Goal: Transaction & Acquisition: Subscribe to service/newsletter

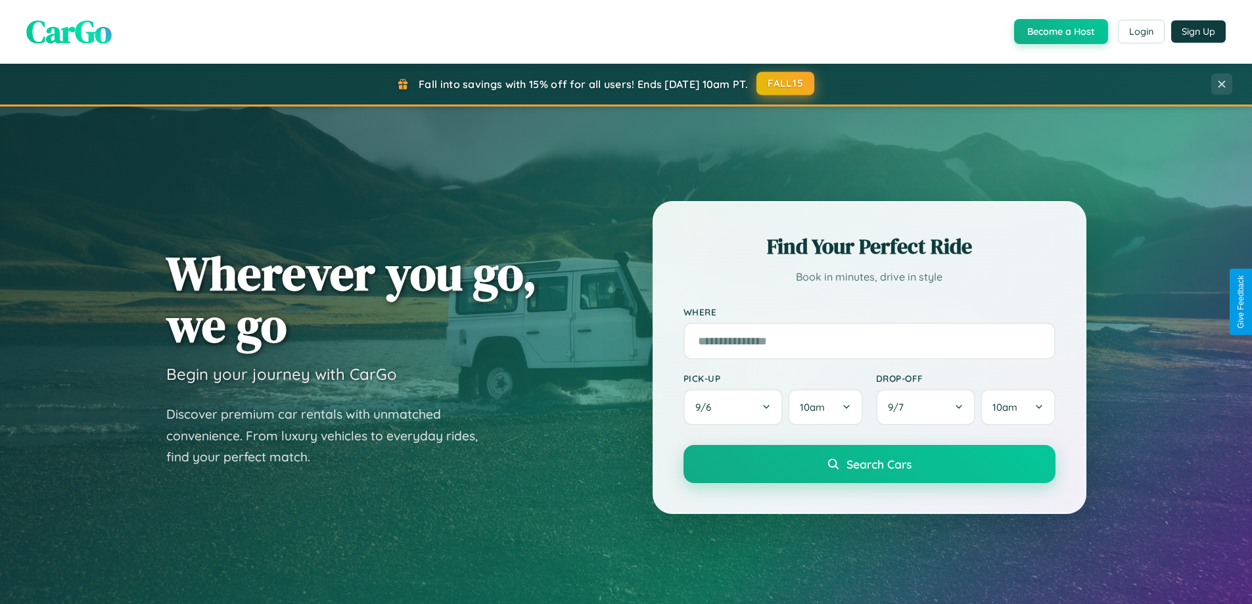
click at [786, 83] on button "FALL15" at bounding box center [785, 84] width 58 height 24
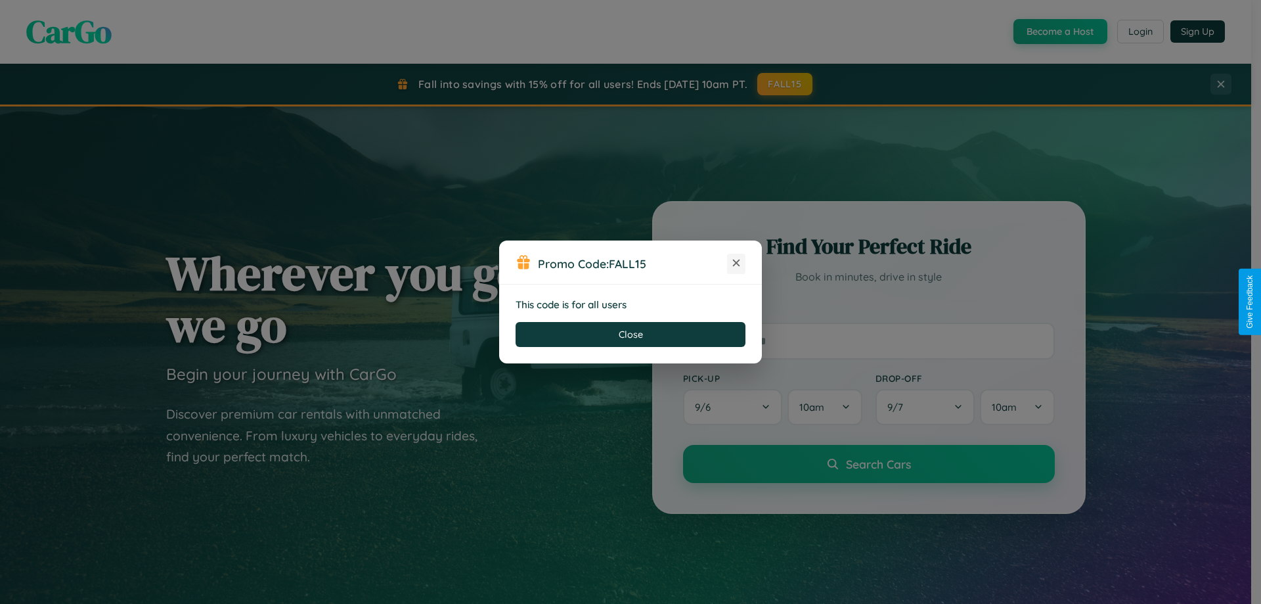
click at [736, 263] on icon at bounding box center [736, 262] width 13 height 13
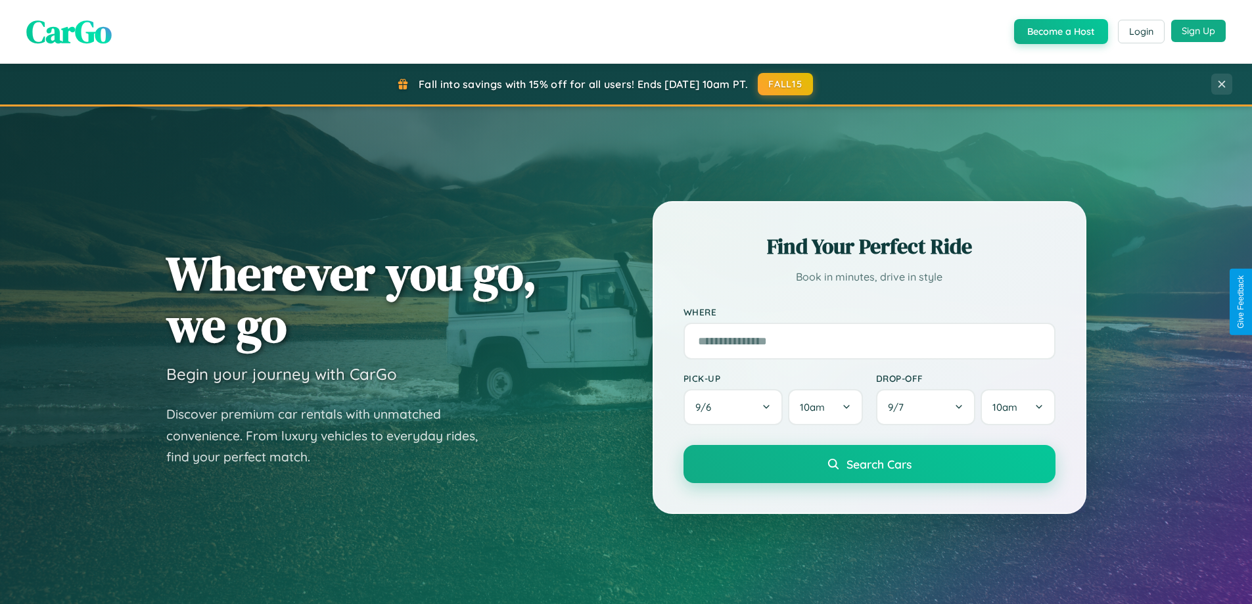
click at [1198, 31] on button "Sign Up" at bounding box center [1198, 31] width 55 height 22
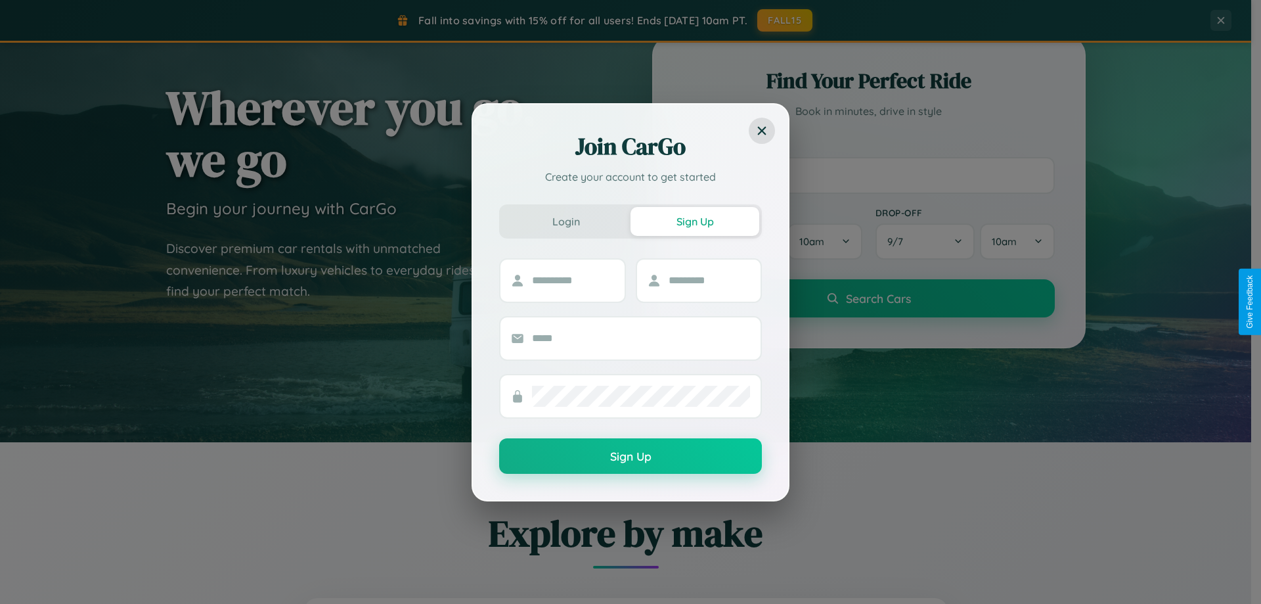
scroll to position [566, 0]
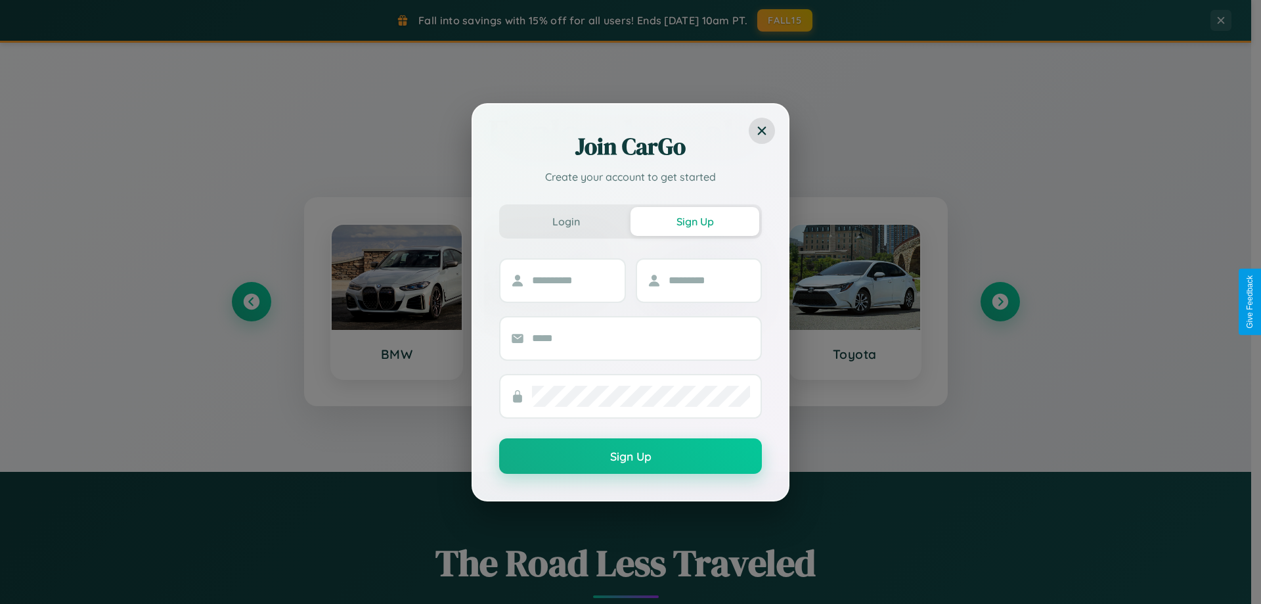
click at [1000, 302] on div "Join CarGo Create your account to get started Login Sign Up Sign Up" at bounding box center [630, 302] width 1261 height 604
click at [251, 302] on div "Join CarGo Create your account to get started Login Sign Up Sign Up" at bounding box center [630, 302] width 1261 height 604
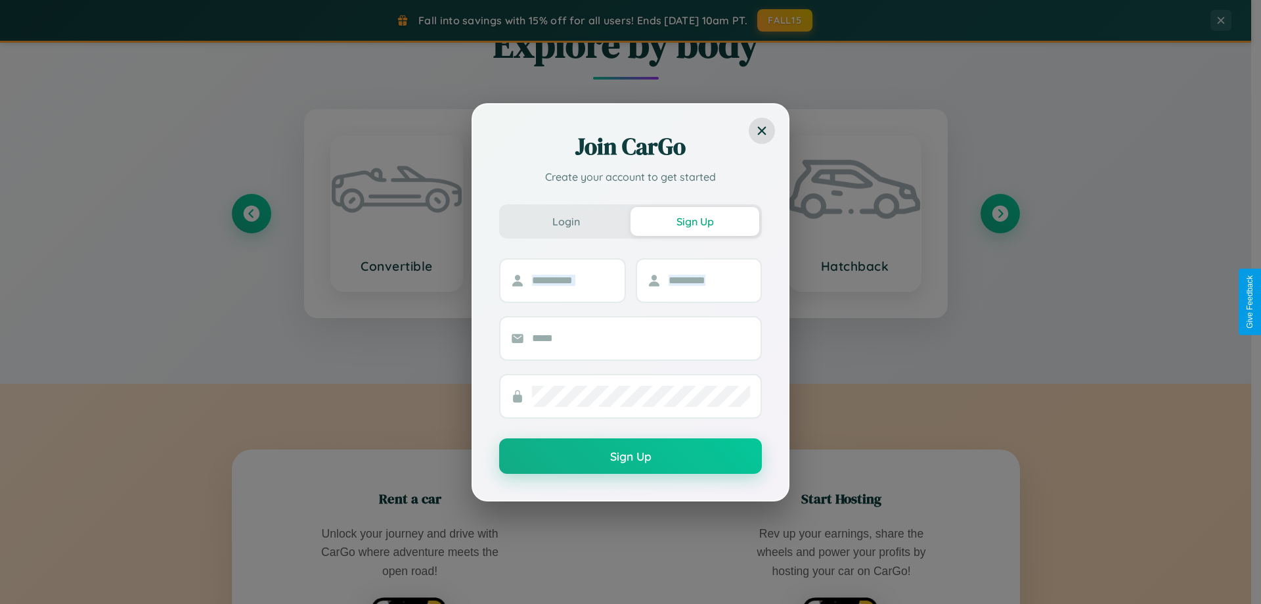
scroll to position [2528, 0]
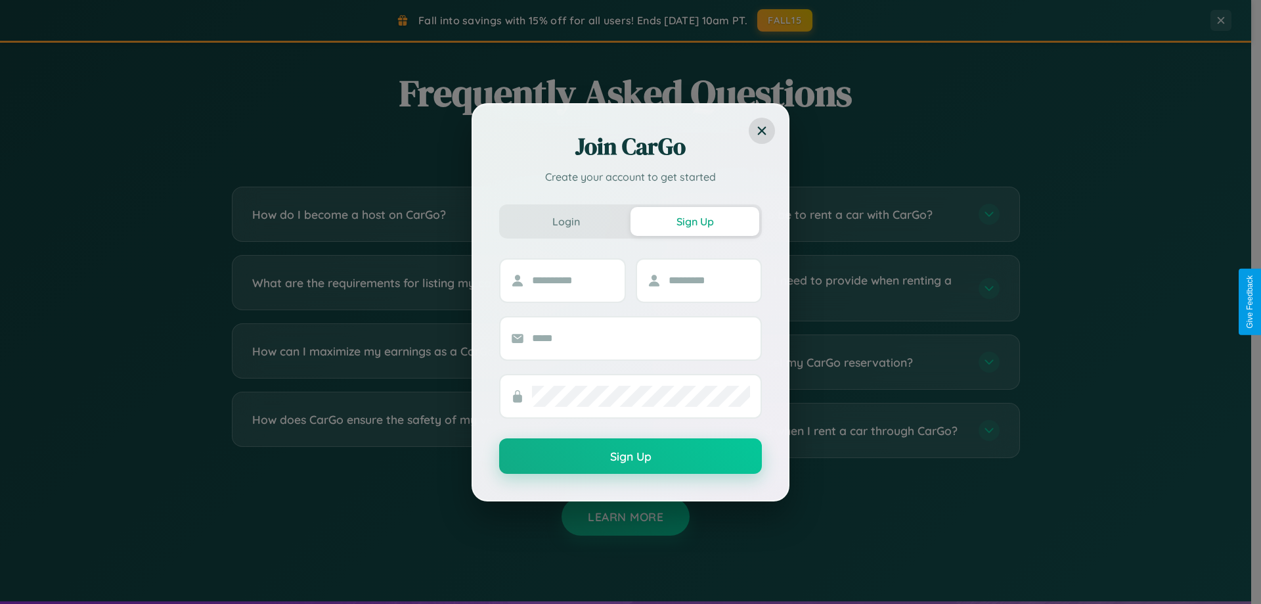
click at [829, 430] on div "Join CarGo Create your account to get started Login Sign Up Sign Up" at bounding box center [630, 302] width 1261 height 604
click at [422, 214] on div "Join CarGo Create your account to get started Login Sign Up Sign Up" at bounding box center [630, 302] width 1261 height 604
click at [422, 430] on div "Join CarGo Create your account to get started Login Sign Up Sign Up" at bounding box center [630, 302] width 1261 height 604
click at [422, 288] on div "Join CarGo Create your account to get started Login Sign Up Sign Up" at bounding box center [630, 302] width 1261 height 604
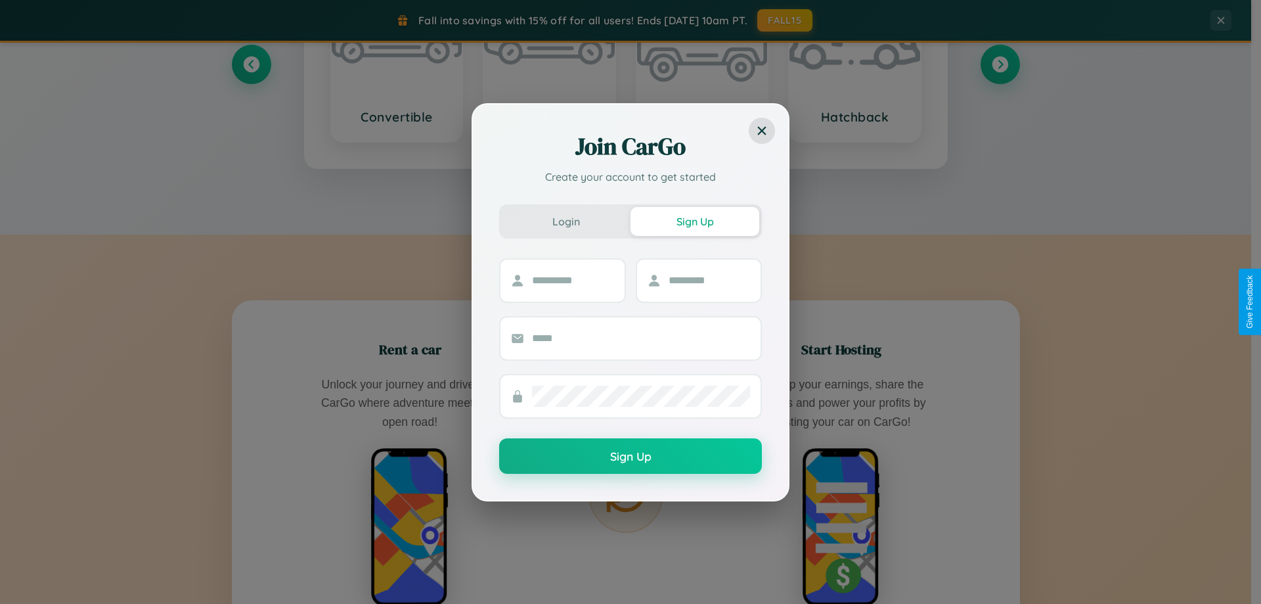
scroll to position [39, 0]
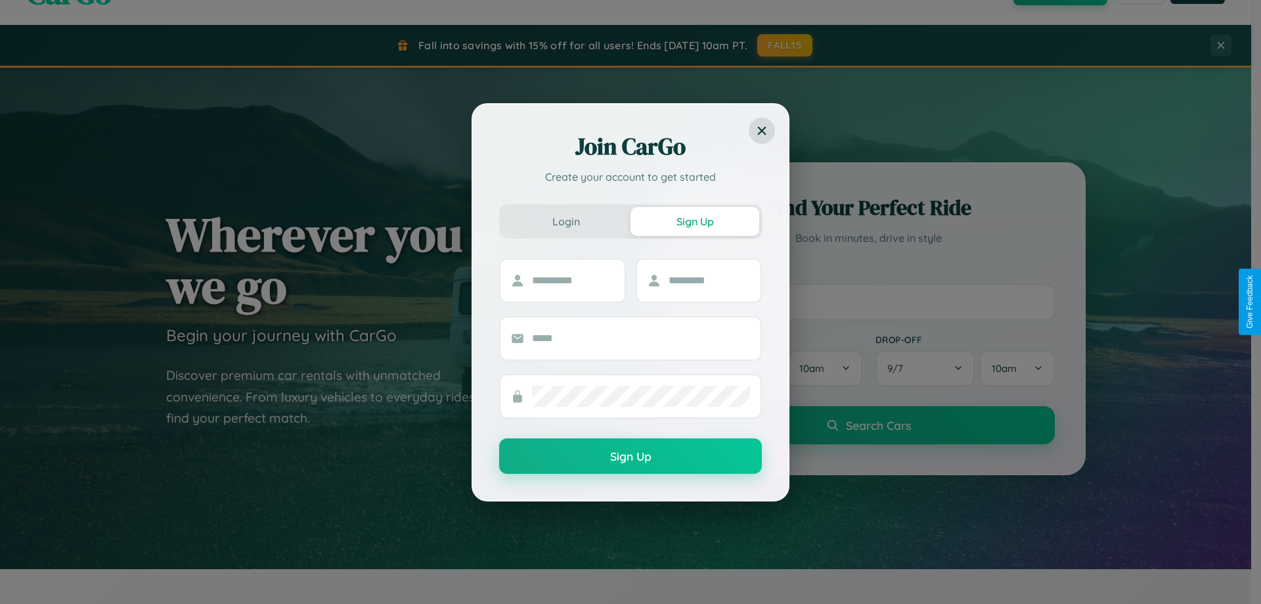
click at [869, 302] on div "Join CarGo Create your account to get started Login Sign Up Sign Up" at bounding box center [630, 302] width 1261 height 604
